Goal: Information Seeking & Learning: Learn about a topic

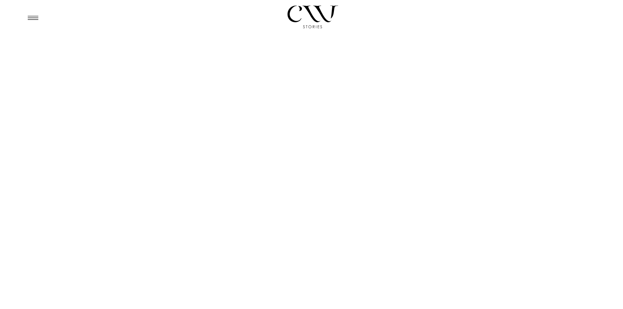
click at [30, 17] on icon at bounding box center [33, 17] width 16 height 15
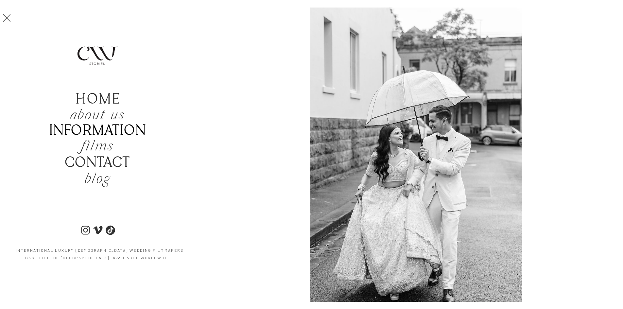
click at [104, 130] on b "Information" at bounding box center [97, 131] width 97 height 17
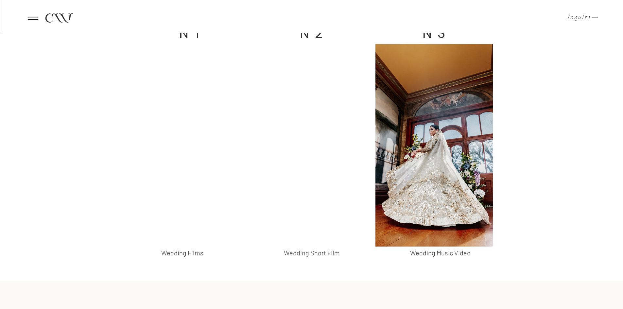
scroll to position [649, 0]
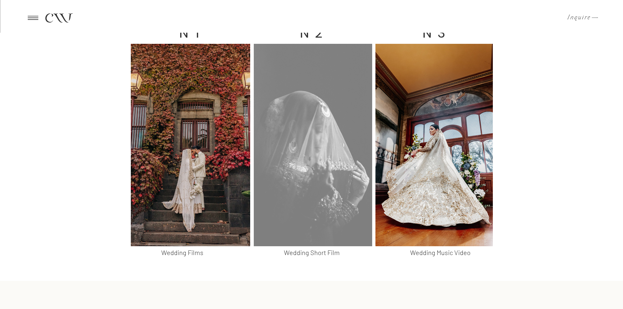
click at [281, 154] on div at bounding box center [313, 145] width 118 height 202
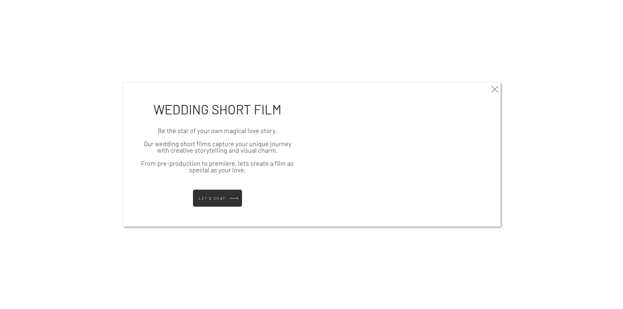
click at [494, 88] on icon at bounding box center [495, 89] width 12 height 13
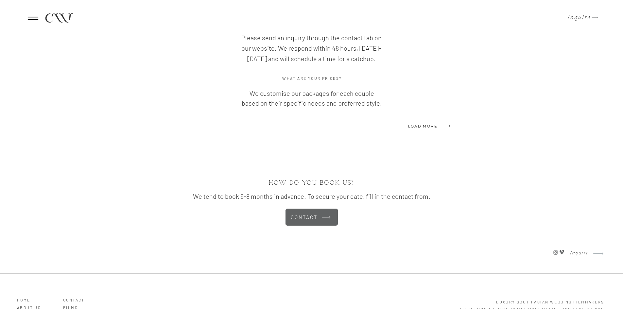
scroll to position [1808, 0]
